Goal: Information Seeking & Learning: Learn about a topic

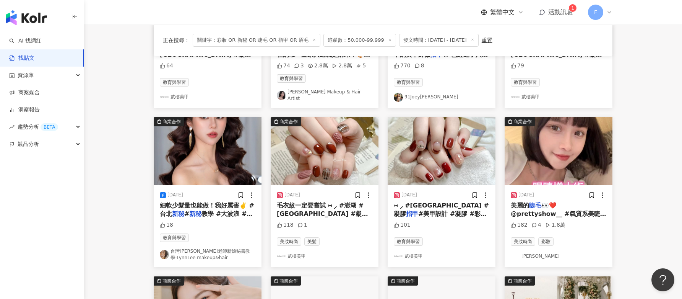
scroll to position [191, 0]
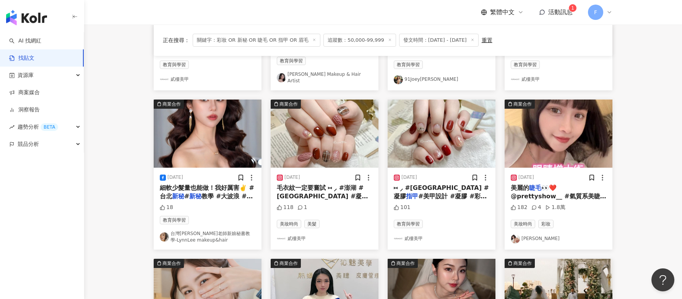
click at [554, 191] on span "👀❤️ @prettyshow__ #氣質系美睫 #柔霧感" at bounding box center [559, 196] width 96 height 24
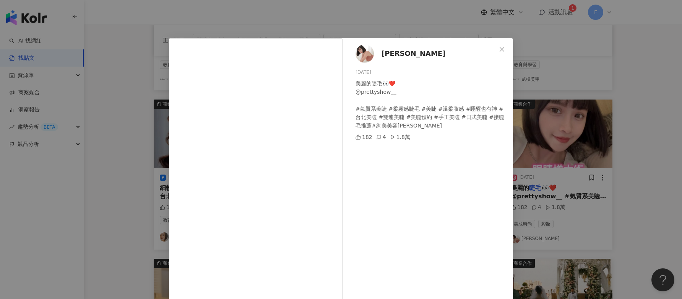
click at [636, 83] on div "[PERSON_NAME] [DATE] 美麗的睫毛👀❤️ @prettyshow__ #氣質系美睫 #柔霧感睫毛 #美睫 #溫柔妝感 #睡醒也有神 #台北美…" at bounding box center [341, 149] width 682 height 299
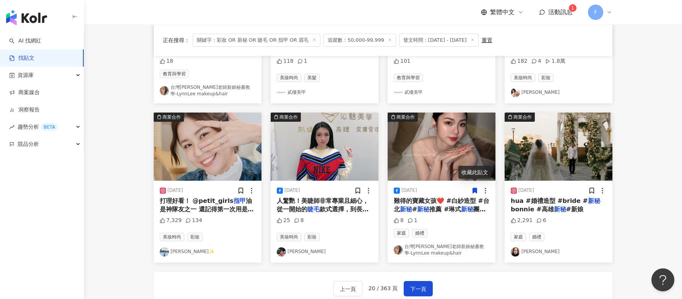
scroll to position [382, 0]
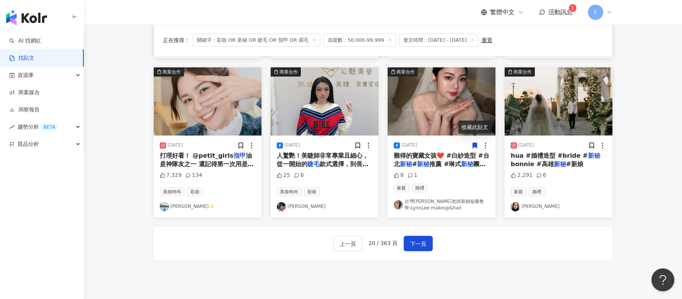
click at [411, 242] on span "下一頁" at bounding box center [418, 243] width 16 height 9
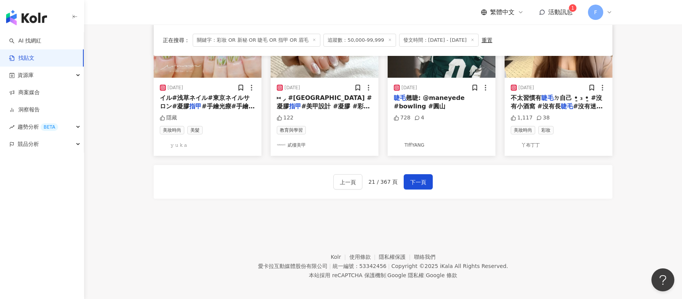
scroll to position [440, 0]
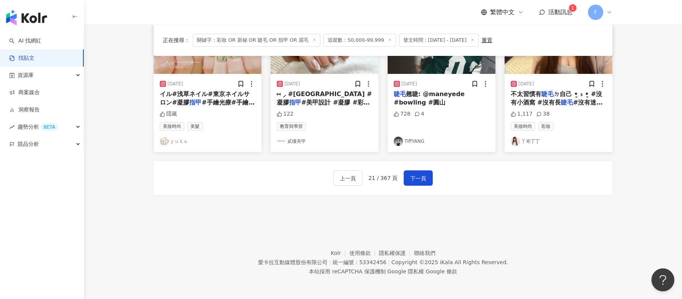
click at [420, 180] on span "下一頁" at bounding box center [418, 178] width 16 height 9
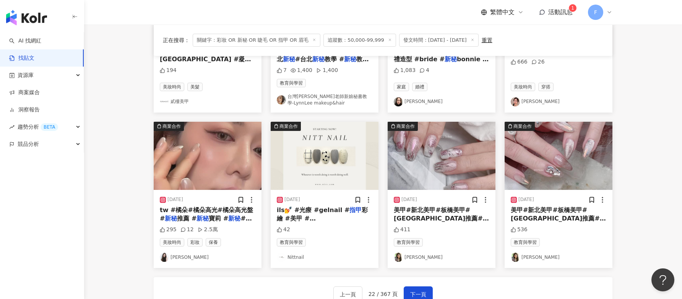
scroll to position [420, 0]
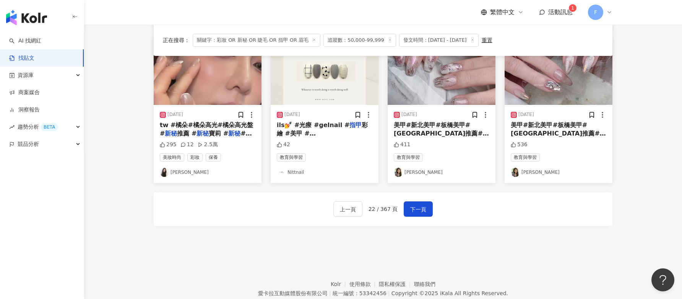
click at [415, 211] on span "下一頁" at bounding box center [418, 208] width 16 height 9
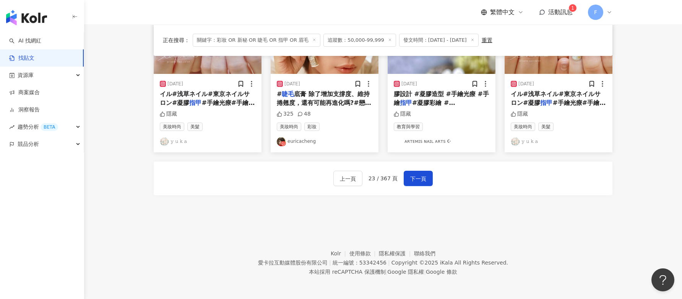
scroll to position [437, 0]
click at [419, 179] on span "下一頁" at bounding box center [418, 178] width 16 height 9
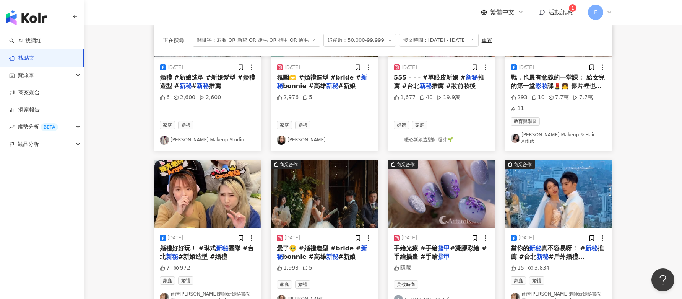
scroll to position [420, 0]
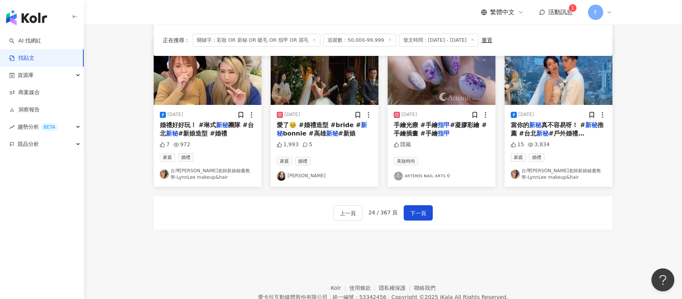
click at [427, 205] on button "下一頁" at bounding box center [418, 212] width 29 height 15
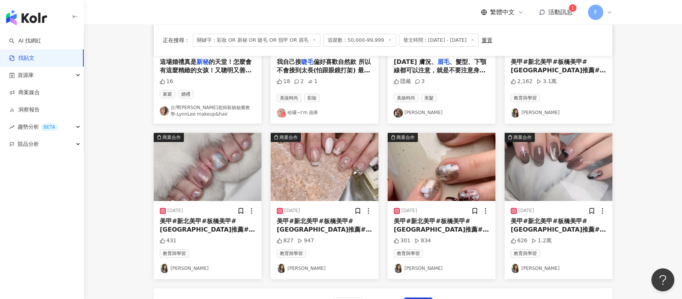
scroll to position [440, 0]
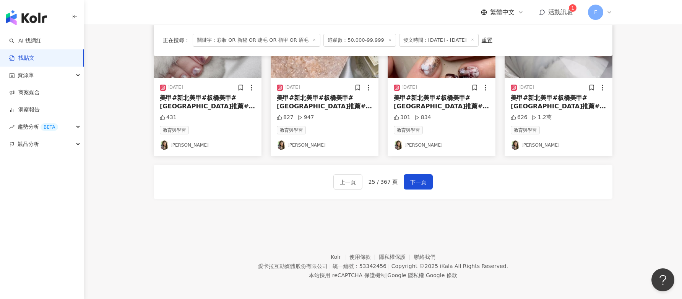
click at [427, 180] on button "下一頁" at bounding box center [418, 181] width 29 height 15
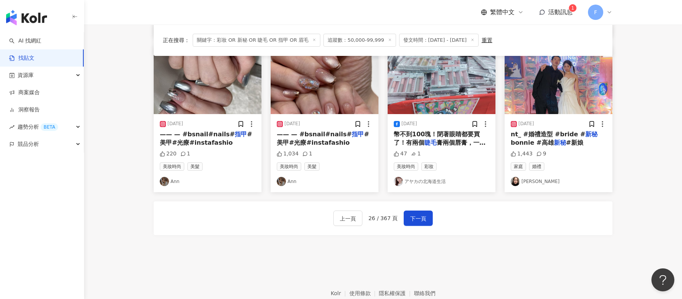
scroll to position [406, 0]
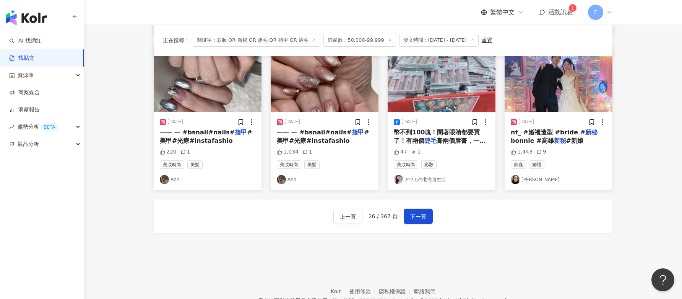
click at [411, 212] on span "下一頁" at bounding box center [418, 216] width 16 height 9
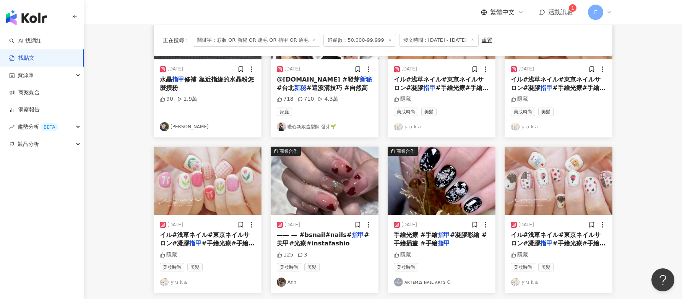
scroll to position [0, 0]
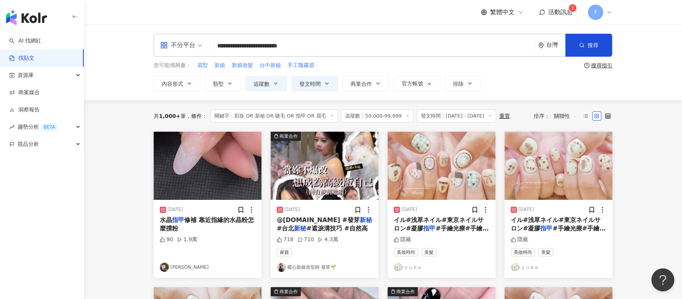
drag, startPoint x: 227, startPoint y: 47, endPoint x: 215, endPoint y: 47, distance: 12.3
click at [215, 47] on input "**********" at bounding box center [372, 45] width 319 height 16
drag, startPoint x: 316, startPoint y: 50, endPoint x: 254, endPoint y: 52, distance: 62.7
click at [254, 52] on input "**********" at bounding box center [372, 45] width 319 height 16
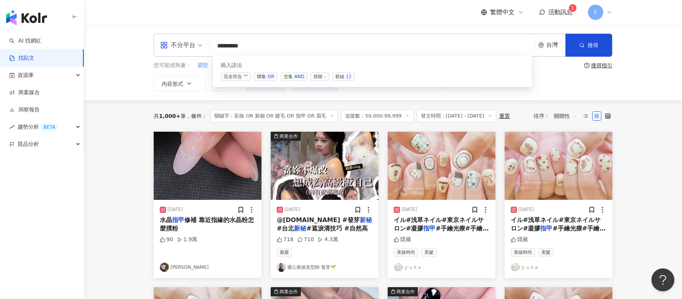
click at [594, 53] on button "搜尋" at bounding box center [588, 45] width 47 height 23
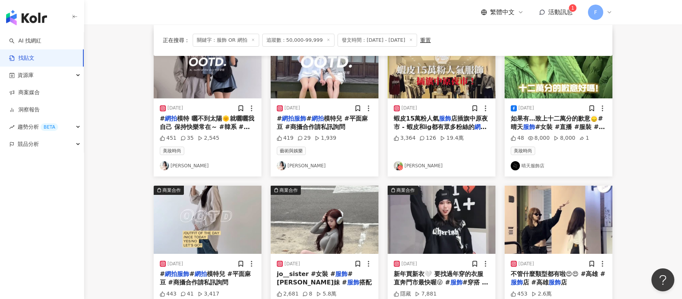
scroll to position [115, 0]
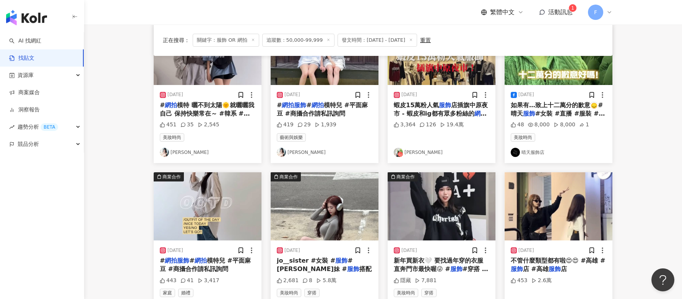
click at [417, 116] on span "店插旗中原夜市 - 蝦皮和ig都有眾多粉絲的" at bounding box center [441, 109] width 94 height 16
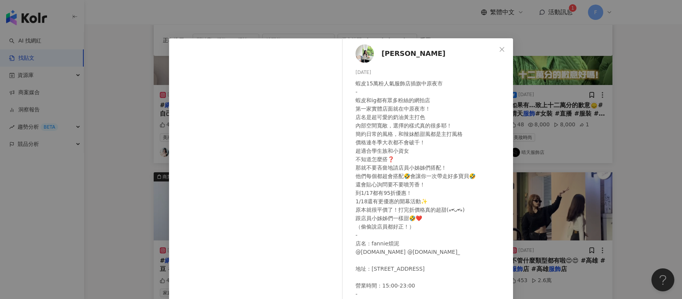
click at [498, 45] on button "Close" at bounding box center [501, 49] width 15 height 15
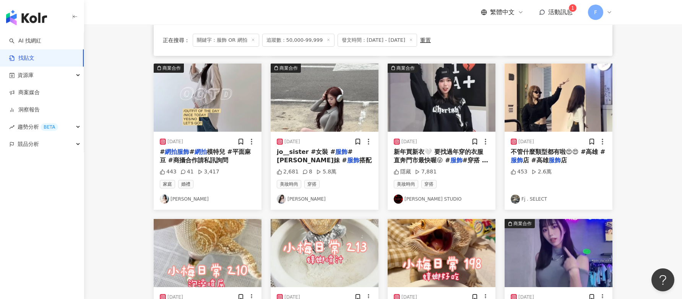
scroll to position [229, 0]
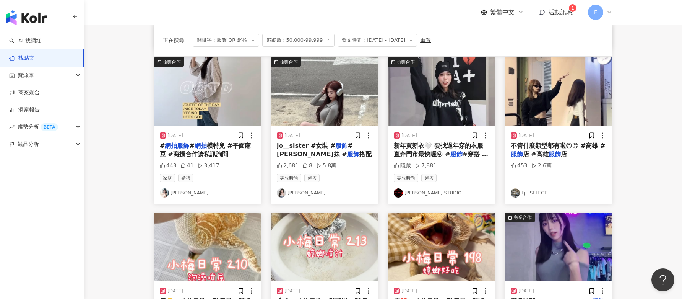
click at [287, 145] on span "jo__sister #女裝 #" at bounding box center [306, 145] width 58 height 7
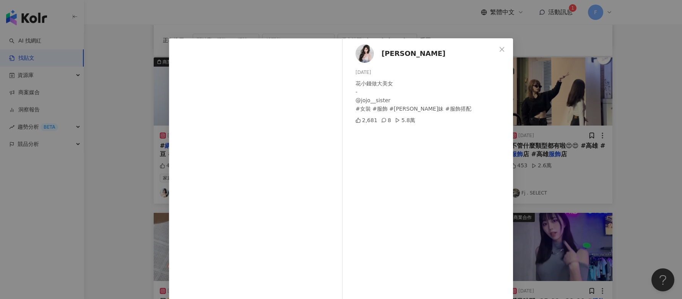
click at [537, 34] on div "[PERSON_NAME][DATE] 花小錢做大美女 - @jojo__sister #女裝 #服飾 #[PERSON_NAME]妹 #服飾搭配 2,681…" at bounding box center [341, 149] width 682 height 299
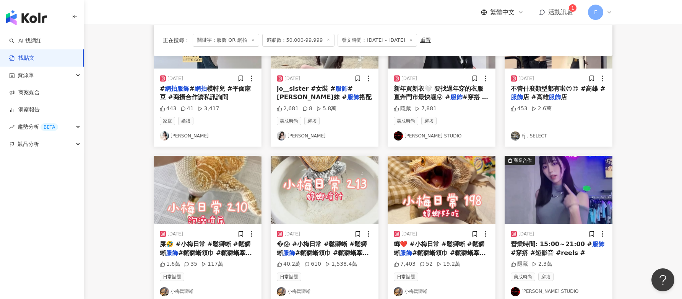
scroll to position [382, 0]
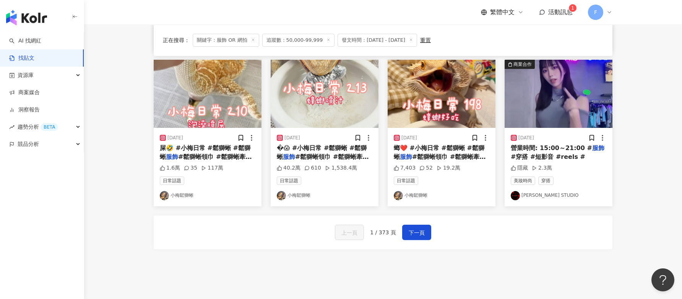
click at [426, 233] on button "下一頁" at bounding box center [416, 231] width 29 height 15
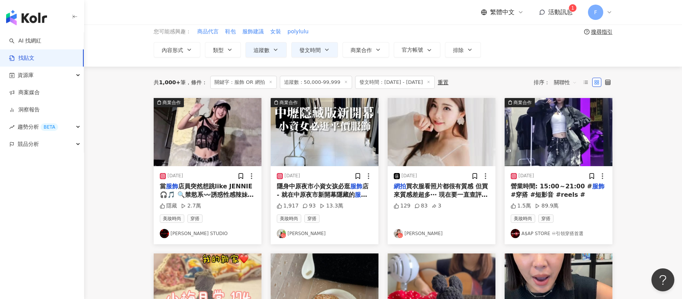
scroll to position [38, 0]
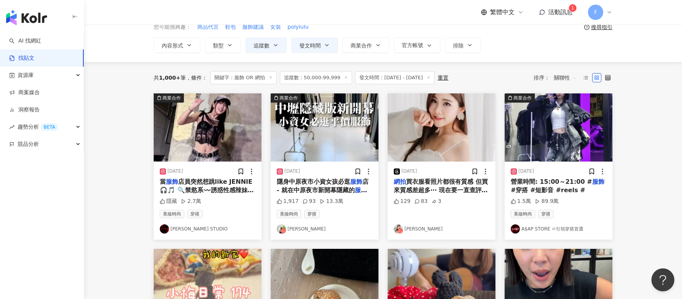
click at [436, 190] on span "買衣服看照片都很有質感 但買來質感差超多⋯ 現在要一直查評價，大多都落差 有沒有脆友能親自推薦❤️" at bounding box center [441, 194] width 94 height 33
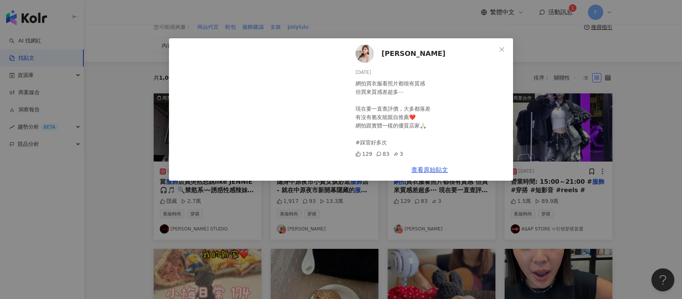
click at [424, 170] on link "查看原始貼文" at bounding box center [429, 169] width 37 height 7
click at [389, 55] on span "[PERSON_NAME]" at bounding box center [413, 53] width 64 height 11
click at [502, 49] on icon "close" at bounding box center [502, 49] width 5 height 5
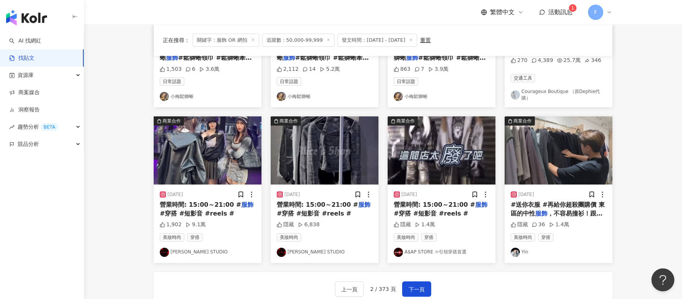
scroll to position [322, 0]
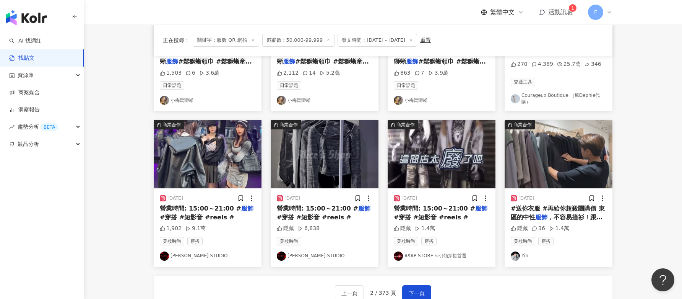
click at [417, 292] on span "下一頁" at bounding box center [417, 292] width 16 height 9
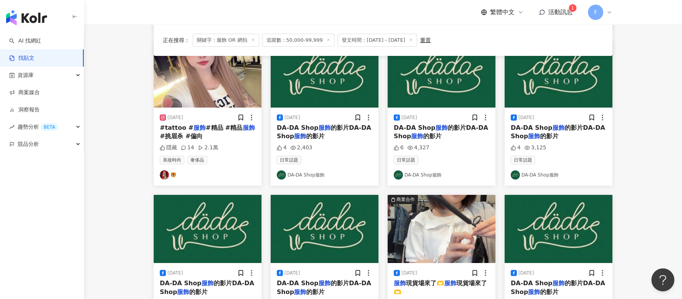
scroll to position [382, 0]
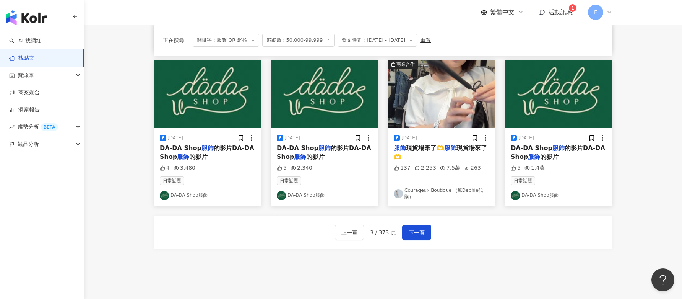
click at [425, 235] on button "下一頁" at bounding box center [416, 231] width 29 height 15
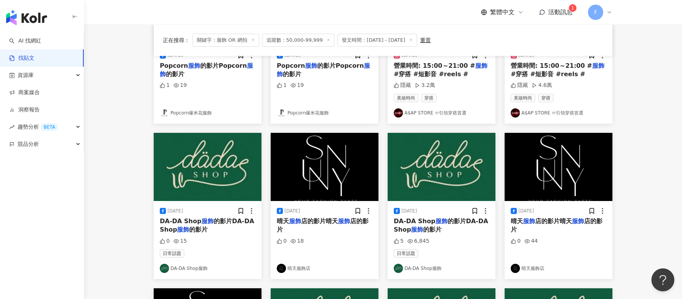
scroll to position [0, 0]
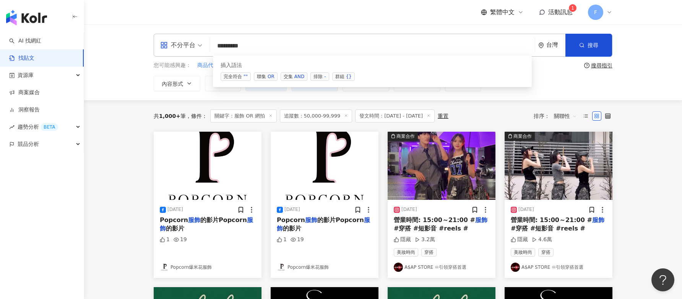
drag, startPoint x: 227, startPoint y: 47, endPoint x: 208, endPoint y: 46, distance: 19.1
click at [208, 47] on div "不分平台 ******** 台灣 搜尋 searchOperator 插入語法 完全符合 "" 聯集 OR 交集 AND 排除 - 群組 {}" at bounding box center [383, 45] width 459 height 23
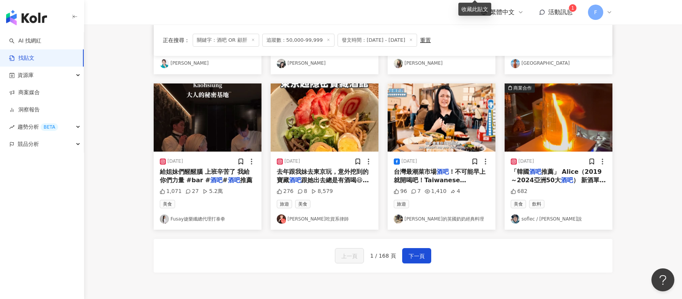
scroll to position [382, 0]
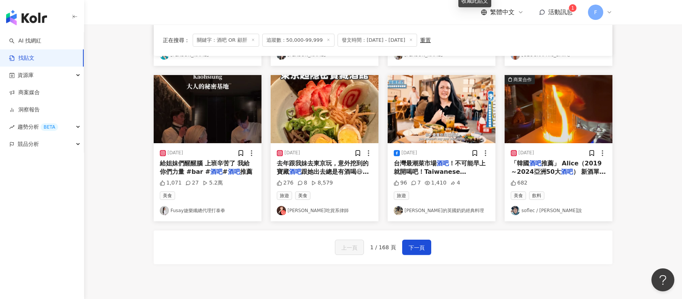
click at [415, 243] on span "下一頁" at bounding box center [417, 247] width 16 height 9
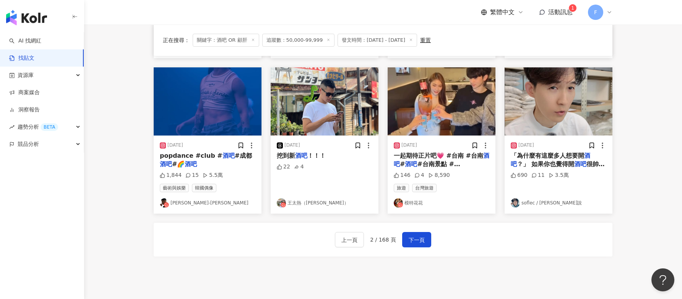
click at [235, 152] on span "#成都" at bounding box center [243, 155] width 17 height 7
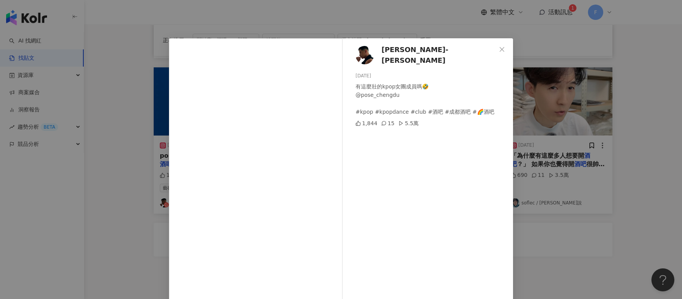
click at [499, 50] on icon "close" at bounding box center [502, 49] width 6 height 6
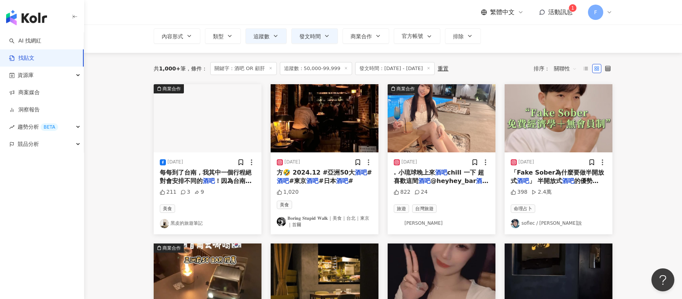
scroll to position [0, 0]
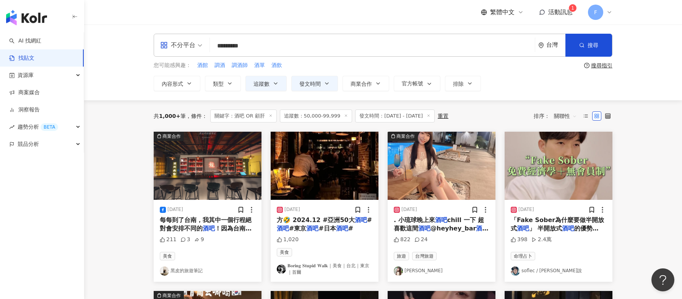
click at [227, 45] on input "********" at bounding box center [372, 45] width 319 height 16
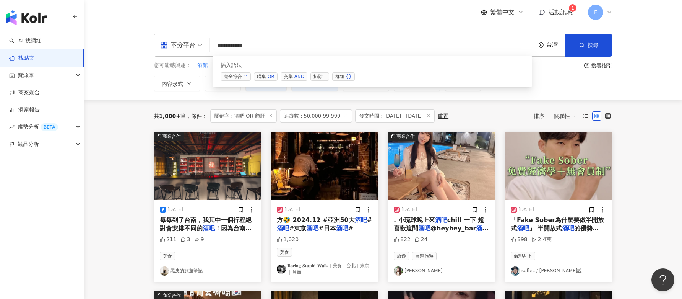
click at [271, 77] on div "OR" at bounding box center [271, 77] width 7 height 8
click at [267, 76] on span "聯集 OR" at bounding box center [266, 76] width 24 height 8
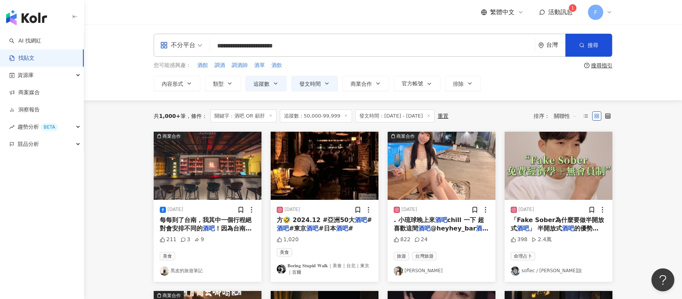
type input "**********"
click at [593, 49] on button "搜尋" at bounding box center [588, 45] width 47 height 23
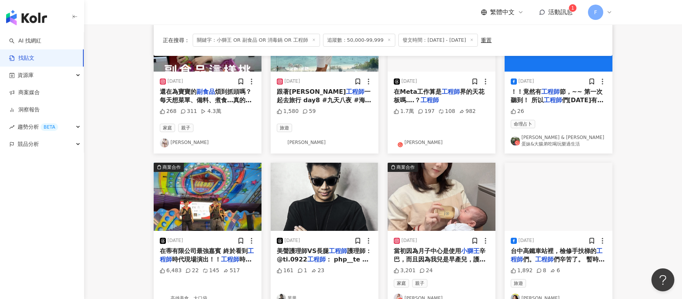
scroll to position [115, 0]
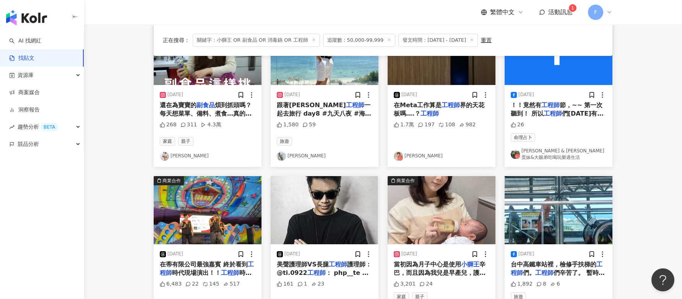
click at [176, 105] on span "還在為寶寶的" at bounding box center [178, 104] width 37 height 7
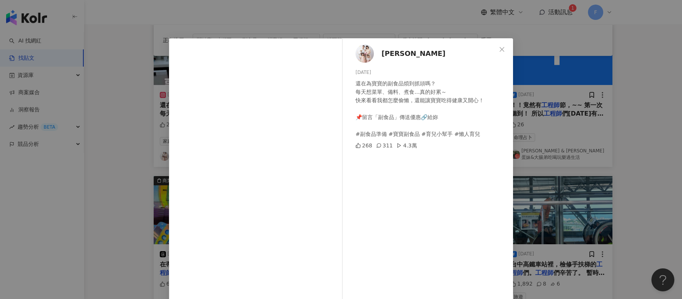
click at [622, 57] on div "倩兒 [DATE] 還在為寶寶的副食品煩到抓頭嗎？ 每天想菜單、備料、煮食…真的好累～ 快來看看我都怎麼偷懶，還能讓寶寶吃得健康又開心！ 📌留言「副食品」傳送…" at bounding box center [341, 149] width 682 height 299
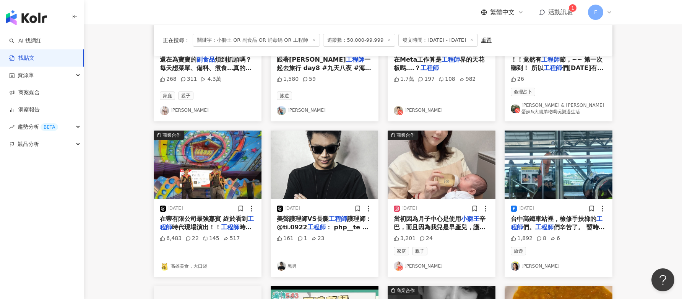
scroll to position [229, 0]
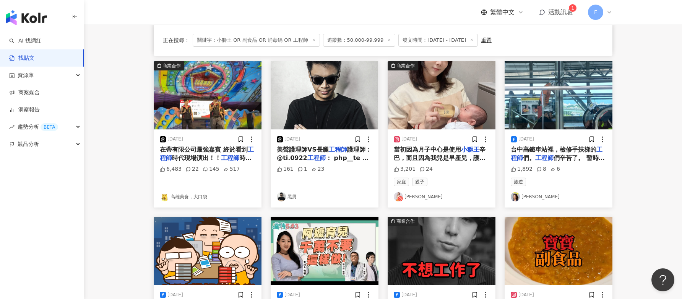
drag, startPoint x: 434, startPoint y: 159, endPoint x: 421, endPoint y: 160, distance: 13.0
click at [421, 160] on span "辛巴，而且因為我兒是早產兒，護理師有提醒喝奶的時候血氧容易掉，[PERSON_NAME]也比較難打出來，但用" at bounding box center [441, 167] width 94 height 42
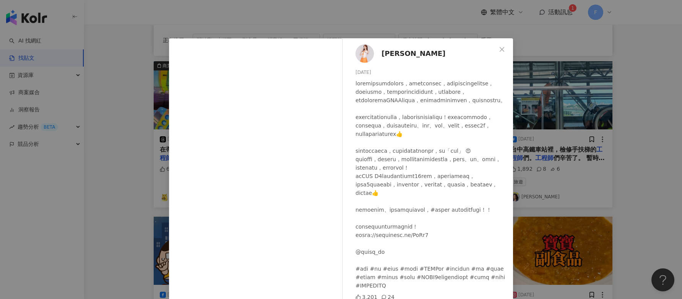
click at [501, 49] on icon "close" at bounding box center [502, 49] width 6 height 6
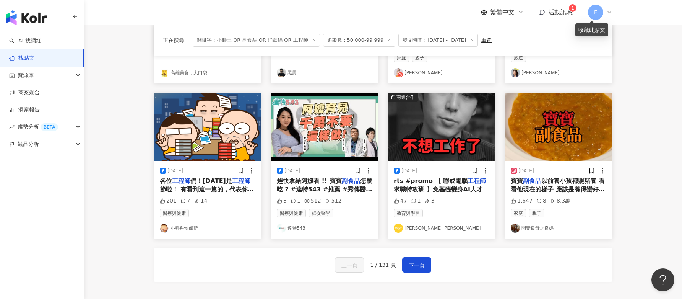
scroll to position [440, 0]
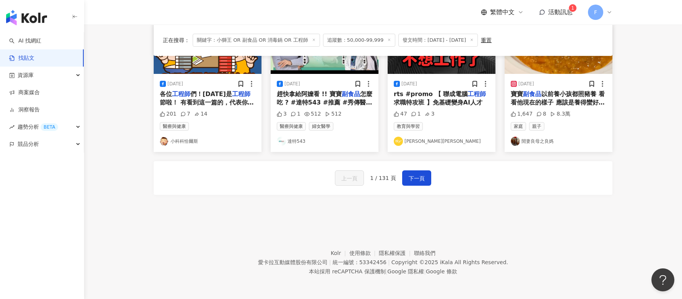
click at [412, 179] on span "下一頁" at bounding box center [417, 178] width 16 height 9
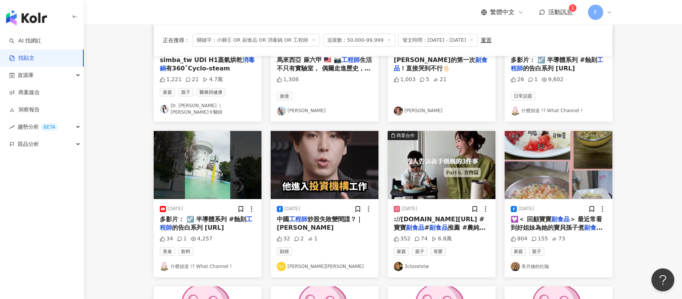
scroll to position [191, 0]
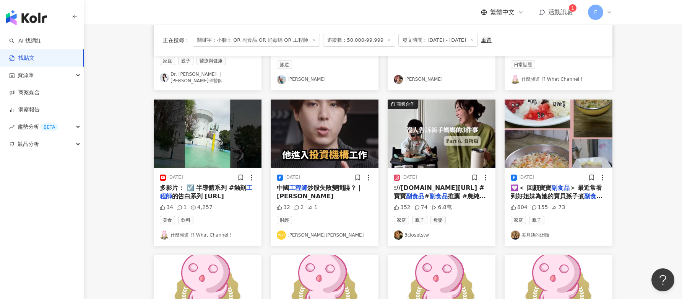
click at [460, 192] on span "推薦 #農純鄉 #寶寶粥" at bounding box center [440, 200] width 92 height 16
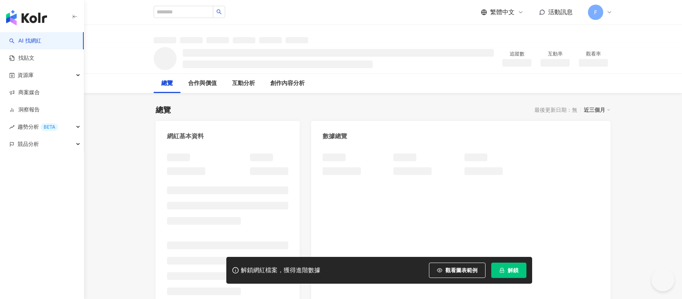
click at [229, 176] on div at bounding box center [227, 226] width 121 height 147
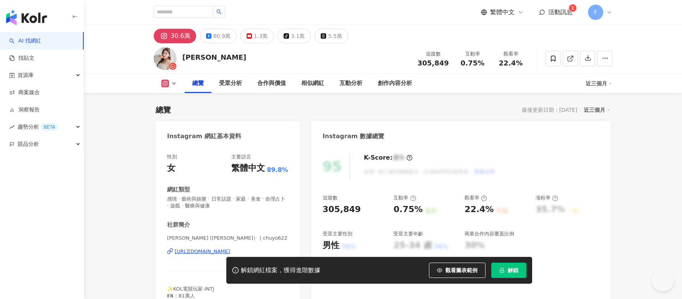
click at [210, 248] on div "https://www.instagram.com/chuyo622/" at bounding box center [202, 251] width 55 height 7
